Goal: Information Seeking & Learning: Learn about a topic

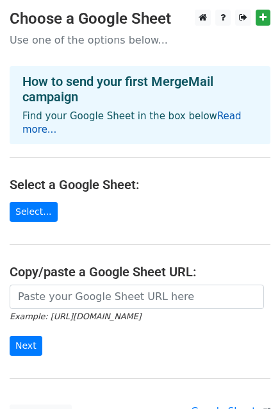
click at [218, 115] on link "Read more..." at bounding box center [131, 122] width 219 height 25
